Goal: Check status: Check status

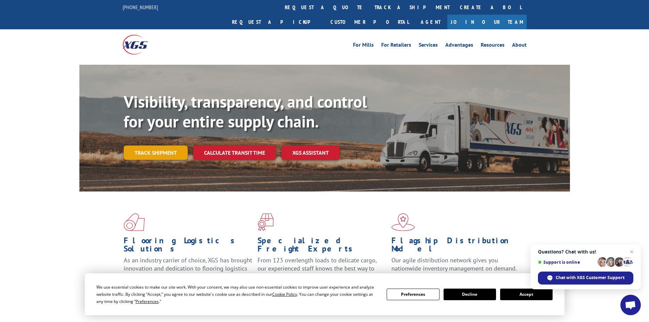
click at [160, 145] on link "Track shipment" at bounding box center [156, 152] width 64 height 14
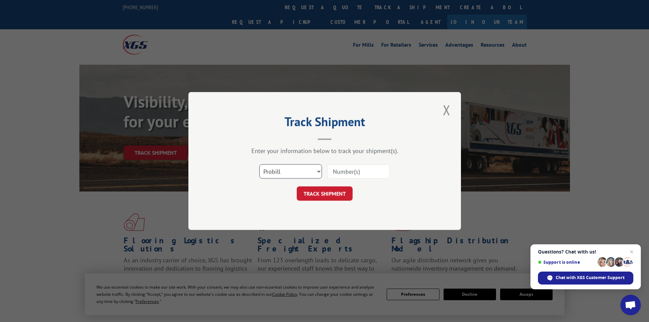
click at [289, 168] on select "Select category... Probill BOL PO" at bounding box center [290, 171] width 63 height 14
select select "bol"
click at [259, 164] on select "Select category... Probill BOL PO" at bounding box center [290, 171] width 63 height 14
click at [350, 168] on input at bounding box center [358, 171] width 63 height 14
paste input "2867726"
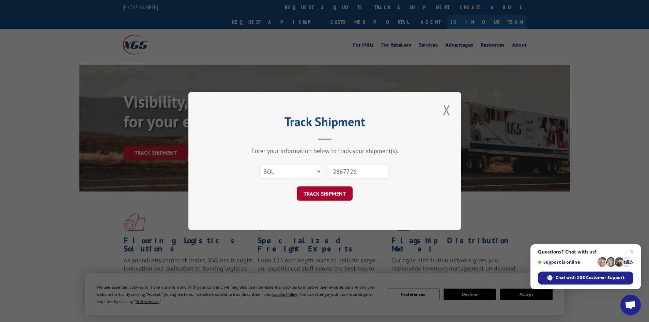
type input "2867726"
click at [328, 197] on button "TRACK SHIPMENT" at bounding box center [325, 193] width 56 height 14
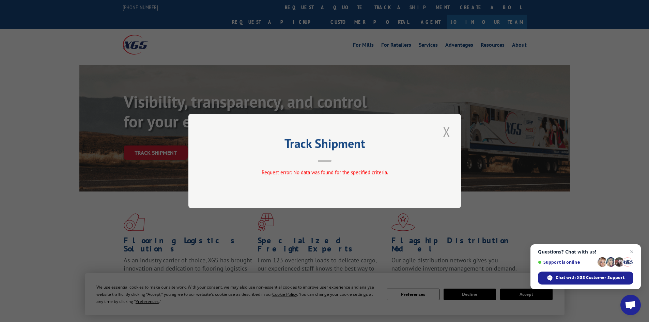
click at [442, 129] on button "Close modal" at bounding box center [447, 131] width 12 height 19
